Goal: Information Seeking & Learning: Learn about a topic

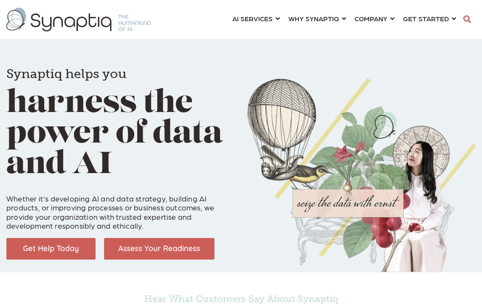
scroll to position [0, 4]
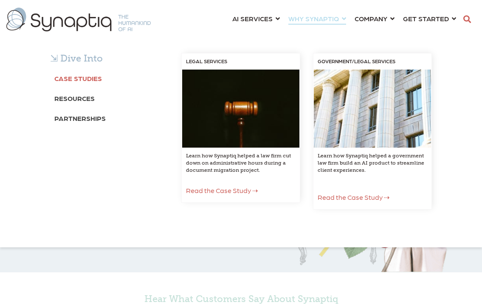
click at [66, 81] on b "Case Studies" at bounding box center [78, 78] width 48 height 8
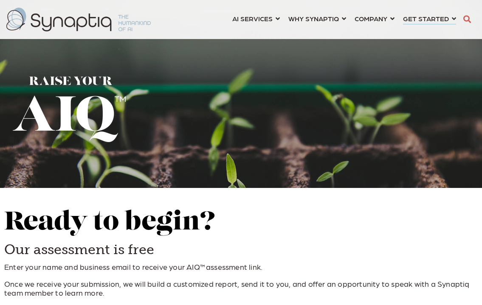
scroll to position [0, 4]
click at [263, 239] on span "Ready to begin? Our assessment is free Enter your name and business email to re…" at bounding box center [240, 253] width 473 height 88
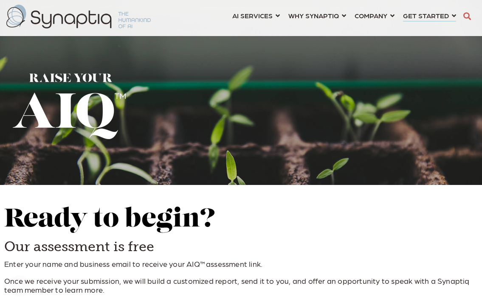
scroll to position [0, 0]
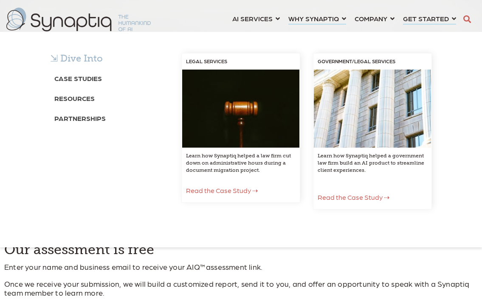
click at [319, 32] on div "⇲ Dive Into Case Studies Resources Partnerships LEGAL SERVICES Learn how Synapt…" at bounding box center [241, 140] width 482 height 216
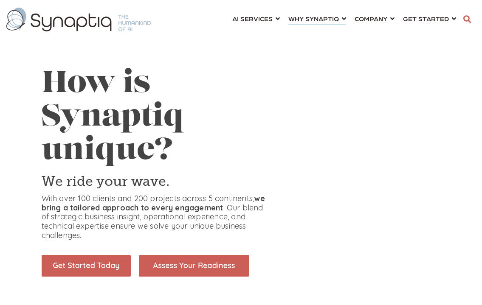
scroll to position [0, 4]
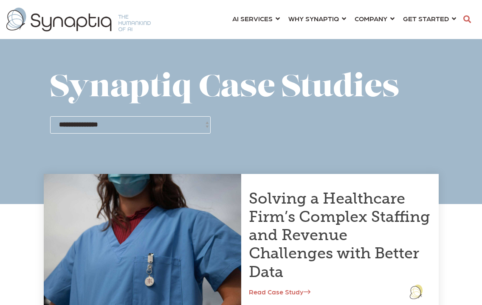
scroll to position [0, 4]
click at [437, 160] on span at bounding box center [241, 102] width 482 height 204
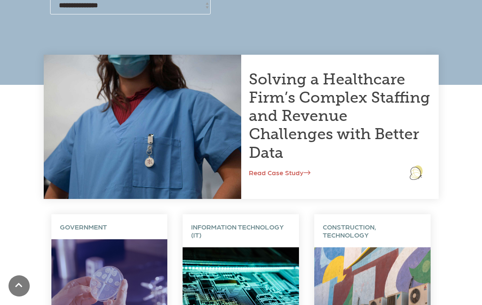
scroll to position [119, 0]
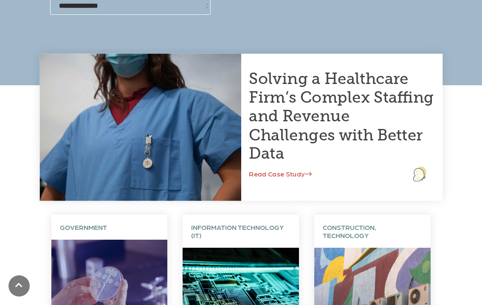
click at [282, 172] on link "Read Case Study" at bounding box center [280, 174] width 63 height 8
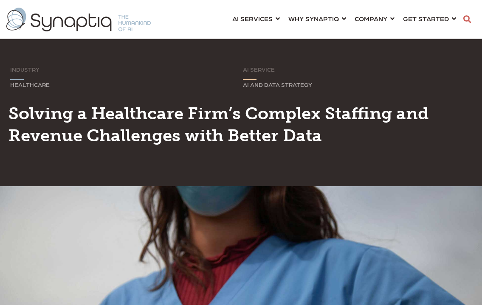
scroll to position [0, 4]
click at [378, 136] on h1 "Solving a Healthcare Firm’s Complex Staffing and Revenue Challenges with Better…" at bounding box center [240, 124] width 465 height 44
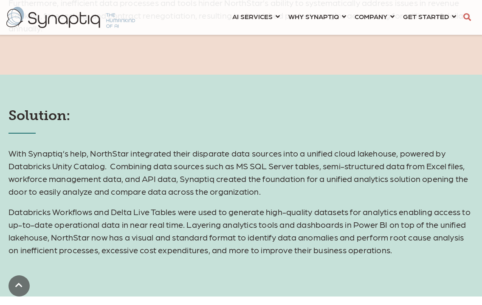
scroll to position [747, 0]
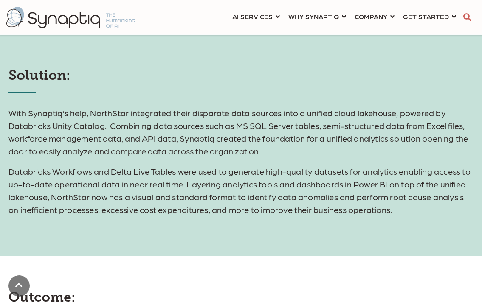
click at [121, 233] on div "Solution: With Synaptiq’s help, NorthStar integrated their disparate data sourc…" at bounding box center [241, 145] width 482 height 222
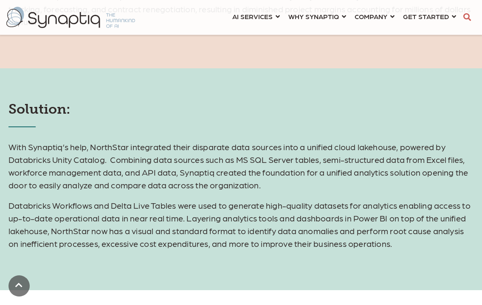
scroll to position [730, 0]
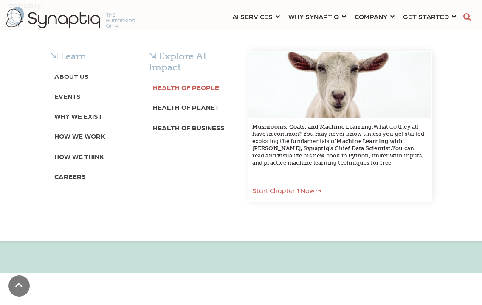
click at [167, 90] on b "Health of People" at bounding box center [186, 87] width 66 height 8
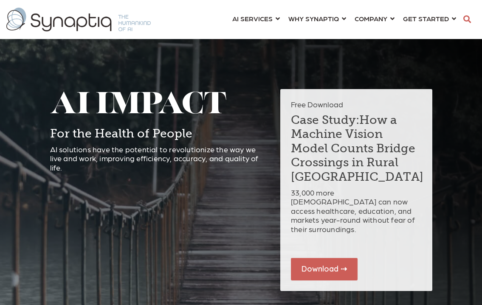
scroll to position [0, 4]
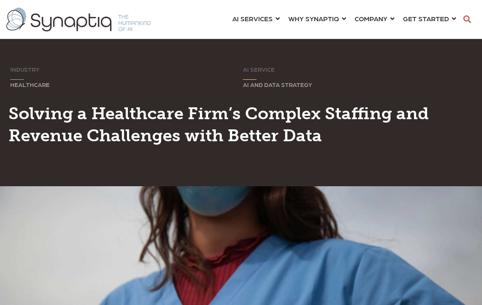
scroll to position [0, 4]
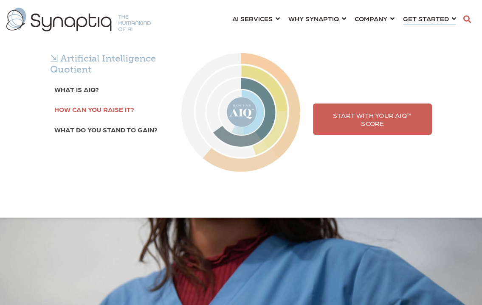
click at [73, 109] on b "How can you raise it?" at bounding box center [94, 109] width 80 height 8
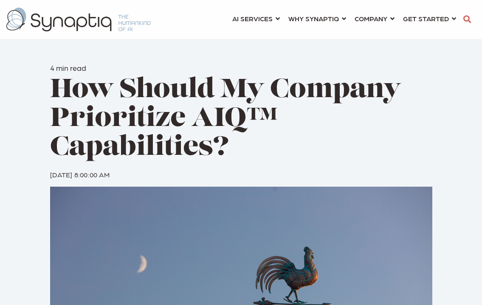
scroll to position [0, 4]
click at [39, 161] on div "4 min read How Should My Company Prioritize AIQ™ Capabilities? By: Synaptiq 1 […" at bounding box center [241, 240] width 408 height 439
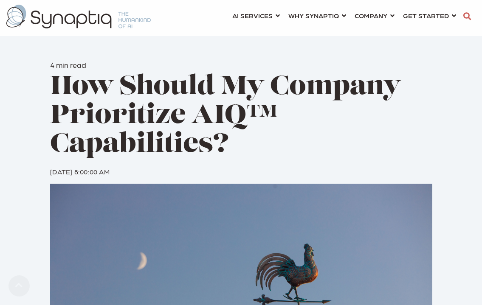
scroll to position [0, 0]
